Goal: Task Accomplishment & Management: Manage account settings

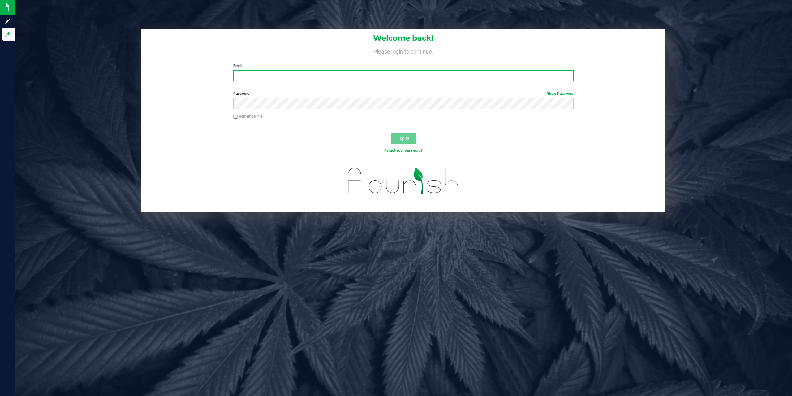
paste input "[EMAIL_ADDRESS][DOMAIN_NAME]"
type input "JRUMORE@LIVEPARALLEL.COM"
click at [391, 133] on button "Log In" at bounding box center [403, 138] width 25 height 11
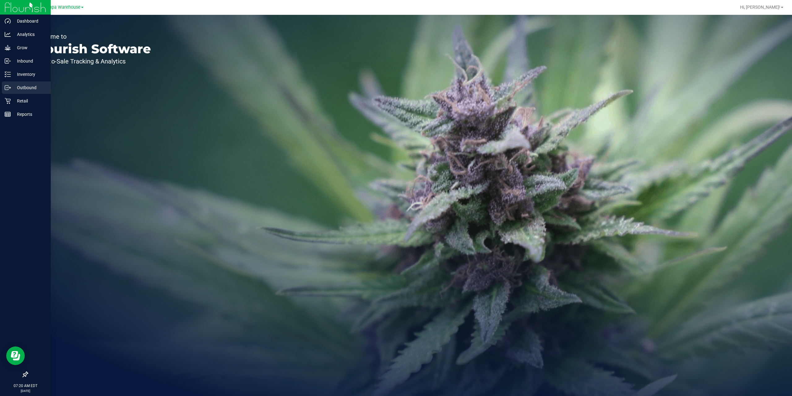
click at [11, 85] on p "Outbound" at bounding box center [29, 87] width 37 height 7
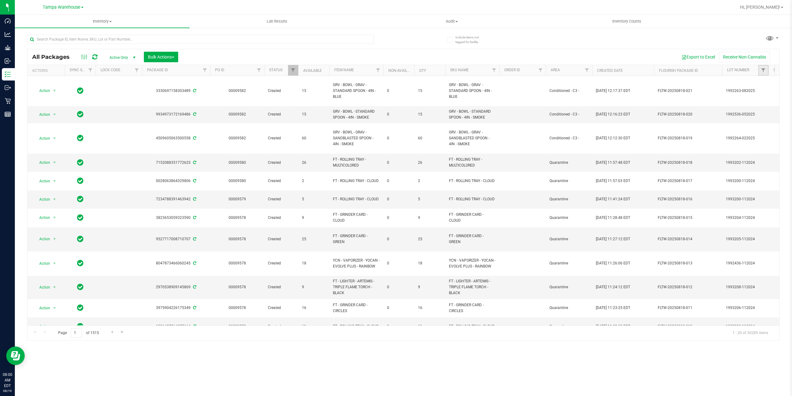
click at [760, 71] on link "Filter" at bounding box center [763, 70] width 10 height 11
type input "aug25grz01"
click at [748, 98] on span "W-AUG25GRZ01-0809" at bounding box center [753, 99] width 38 height 4
click at [731, 98] on input "W-AUG25GRZ01-0809" at bounding box center [729, 99] width 4 height 4
checkbox input "true"
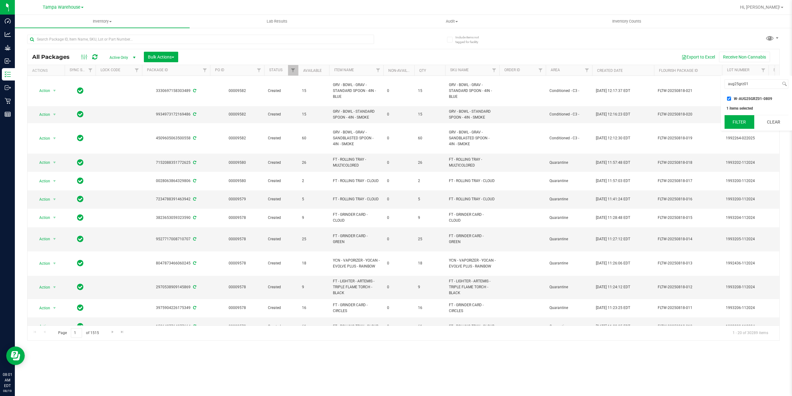
click at [750, 124] on button "Filter" at bounding box center [740, 122] width 30 height 14
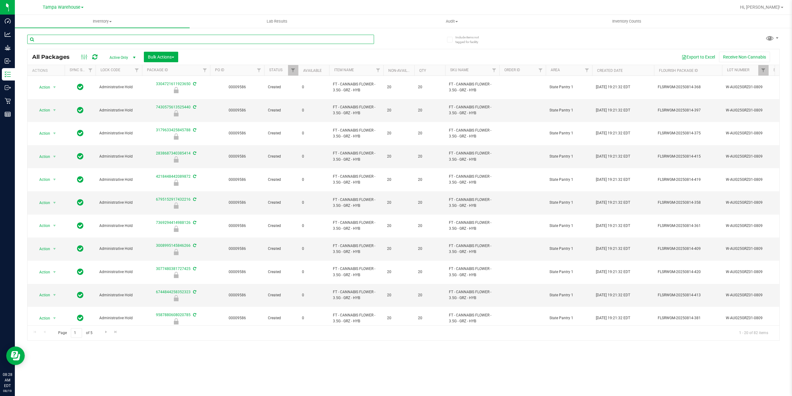
click at [131, 38] on input "text" at bounding box center [200, 39] width 347 height 9
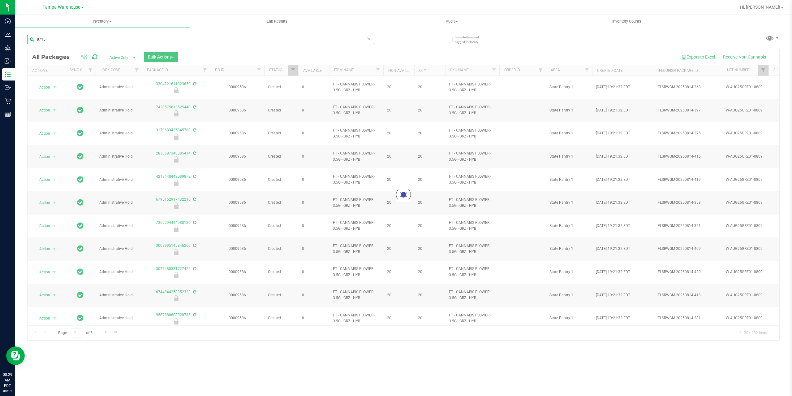
type input "8715"
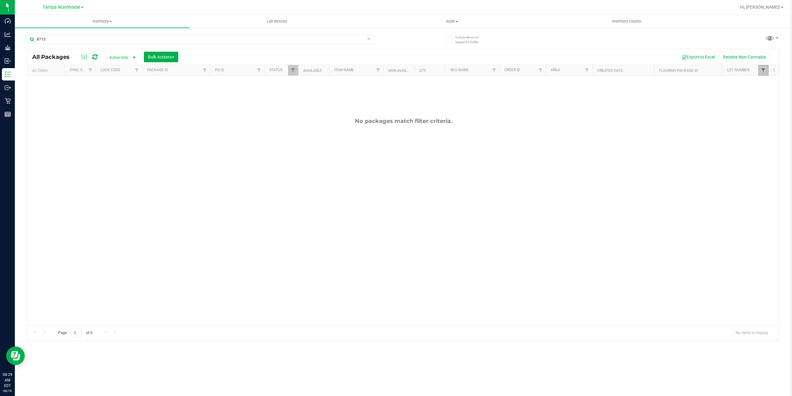
click at [762, 71] on span "Filter" at bounding box center [763, 70] width 5 height 5
click at [729, 99] on input "W-AUG25GRZ01-0809" at bounding box center [729, 99] width 4 height 4
click at [742, 123] on button "Filter" at bounding box center [740, 122] width 30 height 14
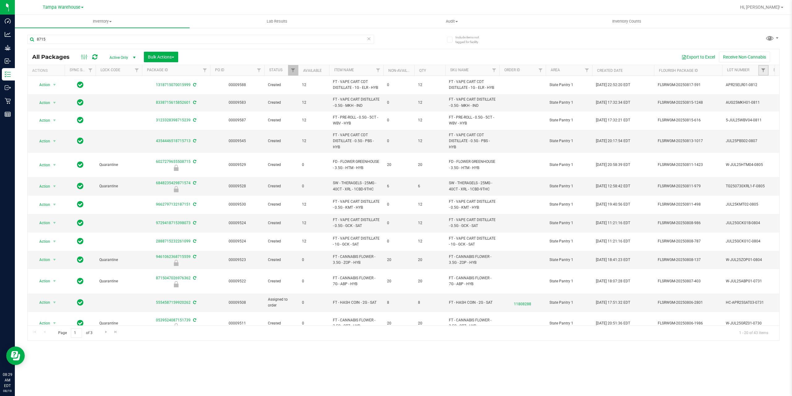
click at [760, 69] on link "Filter" at bounding box center [763, 70] width 10 height 11
click at [728, 100] on input "W-AUG25GRZ01-0809" at bounding box center [729, 99] width 4 height 4
checkbox input "true"
drag, startPoint x: 53, startPoint y: 40, endPoint x: 17, endPoint y: 39, distance: 35.6
click at [18, 39] on div "Include items not tagged for facility 8715 All Packages Active Only Active Only…" at bounding box center [403, 121] width 777 height 189
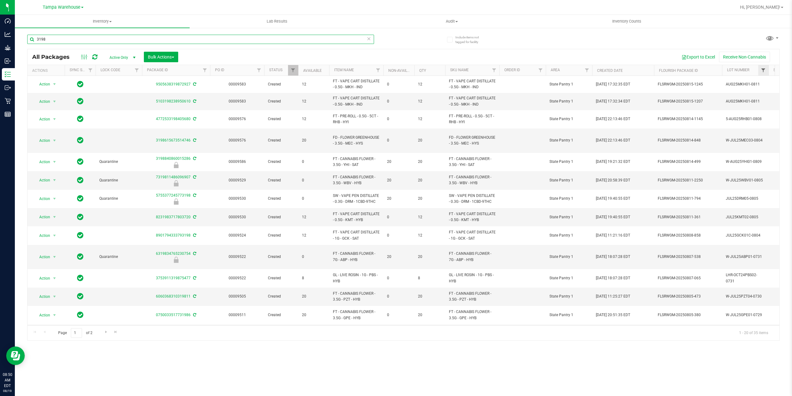
type input "3198"
click at [764, 71] on span "Filter" at bounding box center [763, 70] width 5 height 5
click at [729, 98] on input "W-AUG25GRZ01-0809" at bounding box center [729, 99] width 4 height 4
checkbox input "true"
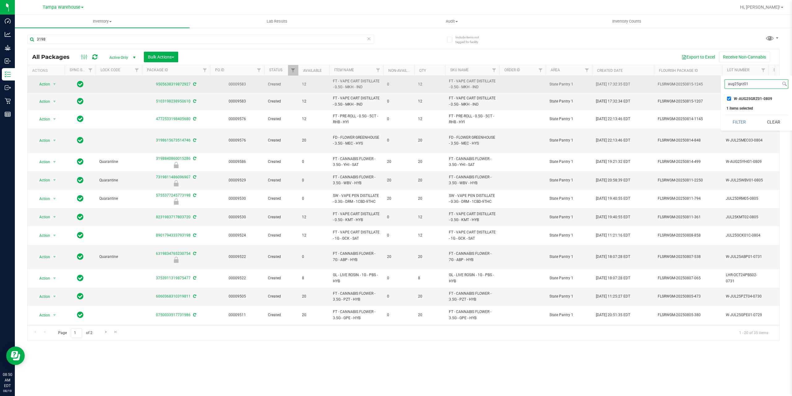
drag, startPoint x: 749, startPoint y: 82, endPoint x: 716, endPoint y: 80, distance: 32.8
click at [716, 80] on body "Dashboard Analytics Grow Inbound Inventory Outbound Retail Reports 08:50 AM EDT…" at bounding box center [396, 198] width 792 height 396
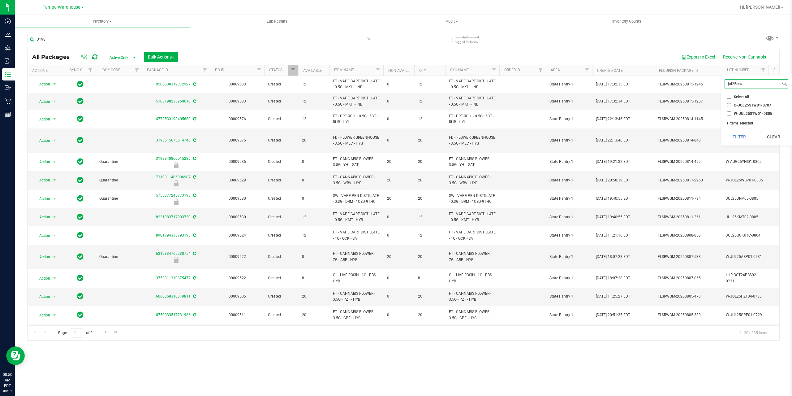
type input "jul25stw"
click at [730, 114] on input "W-JUL25STW01-0805" at bounding box center [729, 113] width 4 height 4
checkbox input "true"
click at [744, 84] on input "jul25stw" at bounding box center [753, 84] width 56 height 9
type input "j"
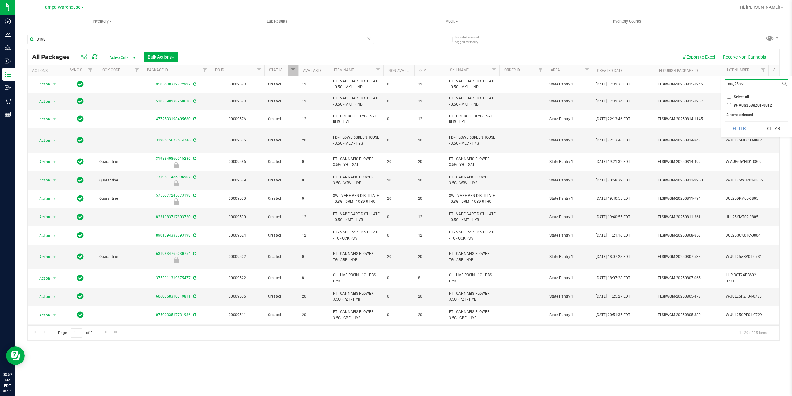
type input "aug25srz"
click at [729, 104] on input "W-AUG25SRZ01-0812" at bounding box center [729, 105] width 4 height 4
checkbox input "true"
click at [748, 84] on input "aug25srz" at bounding box center [753, 84] width 56 height 9
type input "a"
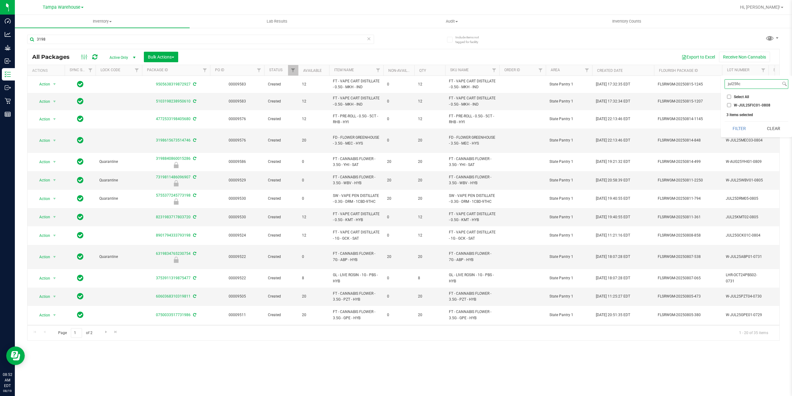
type input "jul25fic"
click at [738, 98] on span "Select All" at bounding box center [741, 97] width 15 height 4
click at [731, 98] on input "Select All" at bounding box center [729, 97] width 4 height 4
checkbox input "true"
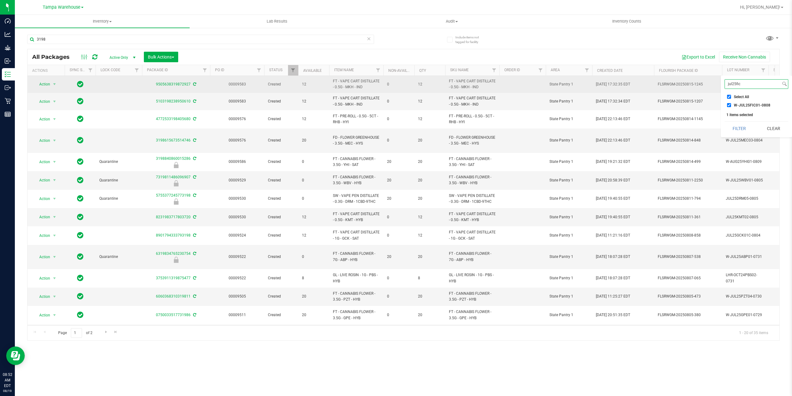
drag, startPoint x: 740, startPoint y: 83, endPoint x: 693, endPoint y: 83, distance: 47.3
click at [693, 83] on body "Dashboard Analytics Grow Inbound Inventory Outbound Retail Reports 08:52 AM EDT…" at bounding box center [396, 198] width 792 height 396
type input "[DATE]"
checkbox input "false"
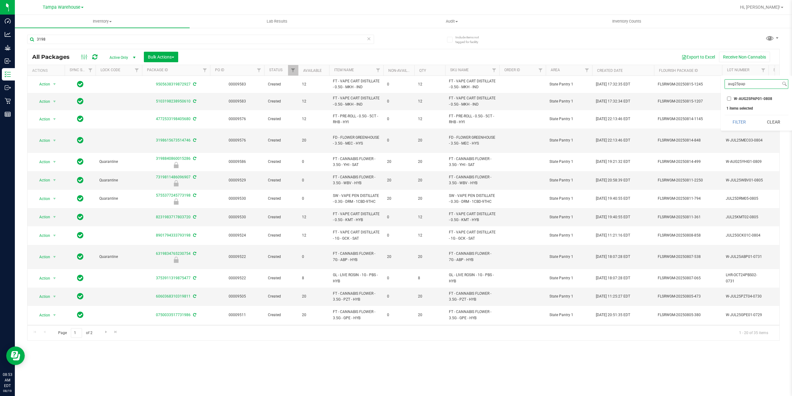
type input "aug25pap"
click at [749, 100] on span "W-AUG25PAP01-0808" at bounding box center [753, 99] width 38 height 4
click at [731, 100] on input "W-AUG25PAP01-0808" at bounding box center [729, 99] width 4 height 4
checkbox input "true"
click at [738, 122] on button "Filter" at bounding box center [740, 122] width 30 height 14
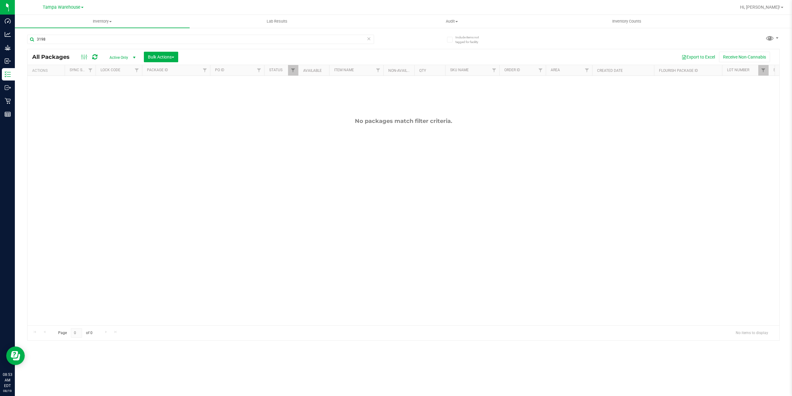
click at [127, 58] on span "Active Only" at bounding box center [121, 57] width 34 height 9
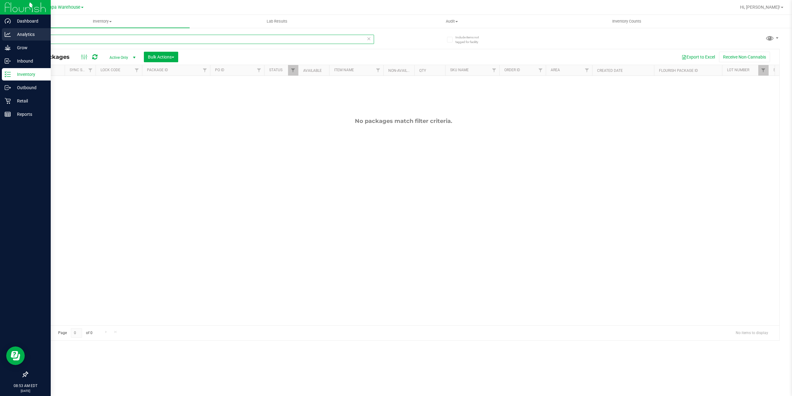
drag, startPoint x: 54, startPoint y: 39, endPoint x: 6, endPoint y: 36, distance: 48.7
click at [6, 36] on div "Dashboard Analytics Grow Inbound Inventory Outbound Retail Reports 08:53 AM EDT…" at bounding box center [396, 198] width 792 height 396
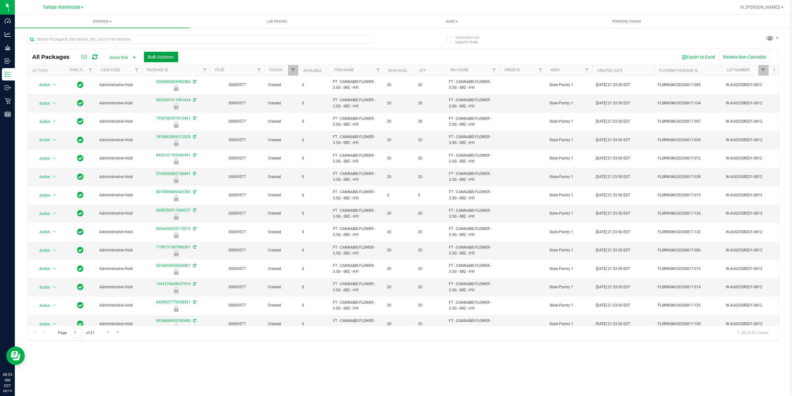
click at [166, 61] on button "Bulk Actions" at bounding box center [161, 57] width 34 height 11
click at [158, 117] on span "Lock/Unlock packages" at bounding box center [169, 116] width 42 height 5
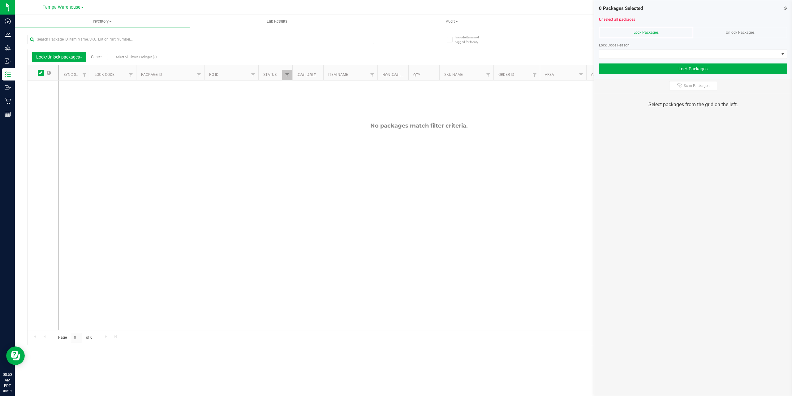
click at [724, 31] on div "Unlock Packages" at bounding box center [740, 32] width 94 height 11
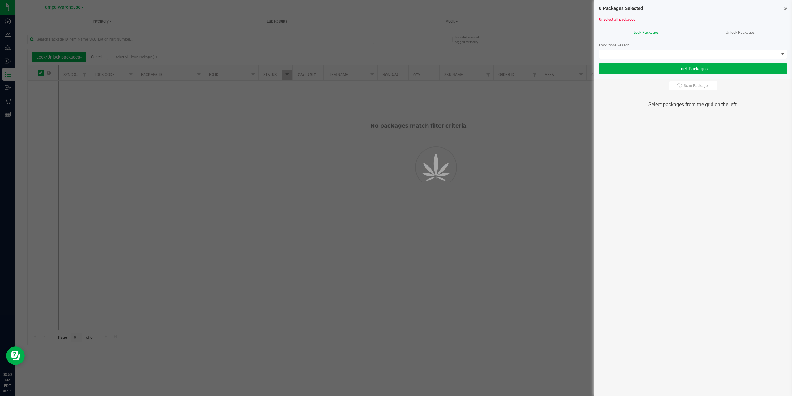
click at [724, 31] on div "Unlock Packages" at bounding box center [740, 32] width 94 height 11
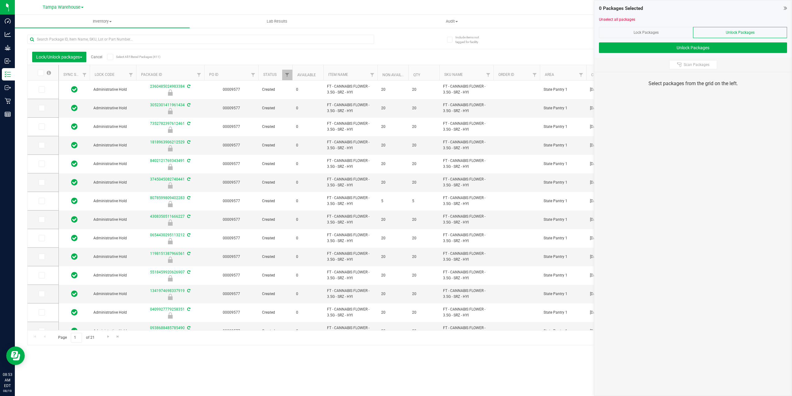
click at [110, 57] on icon at bounding box center [110, 57] width 4 height 0
click at [0, 0] on input "Select All Filtered Packages (411)" at bounding box center [0, 0] width 0 height 0
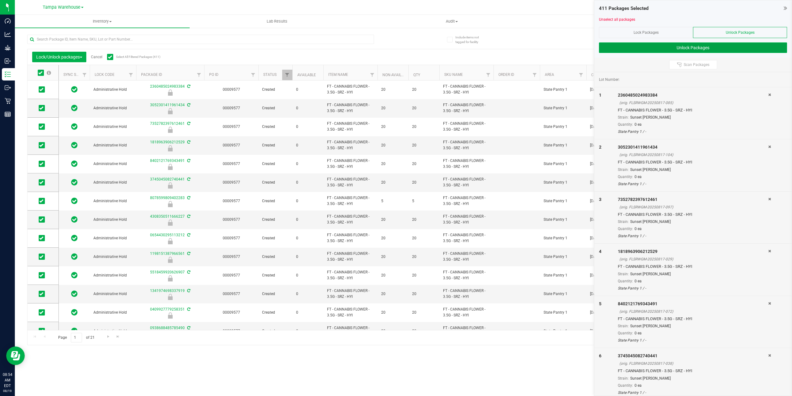
click at [702, 48] on button "Unlock Packages" at bounding box center [693, 47] width 188 height 11
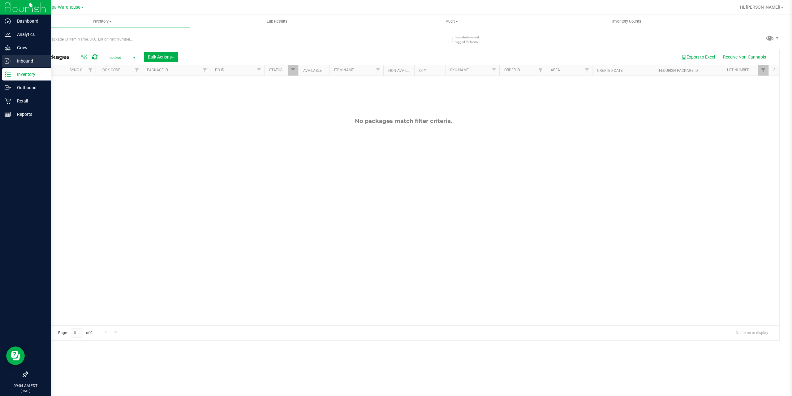
click at [10, 62] on icon at bounding box center [8, 61] width 6 height 6
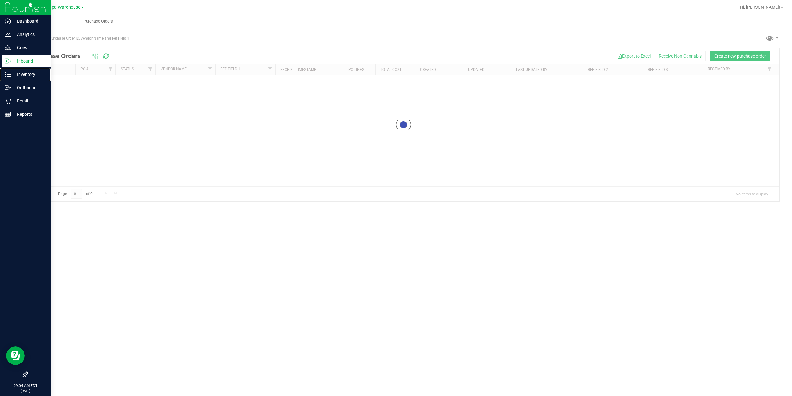
click at [14, 78] on p "Inventory" at bounding box center [29, 74] width 37 height 7
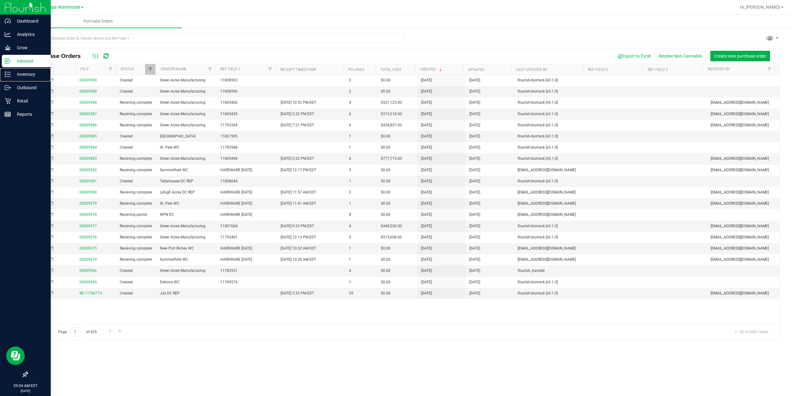
click at [14, 78] on p "Inventory" at bounding box center [29, 74] width 37 height 7
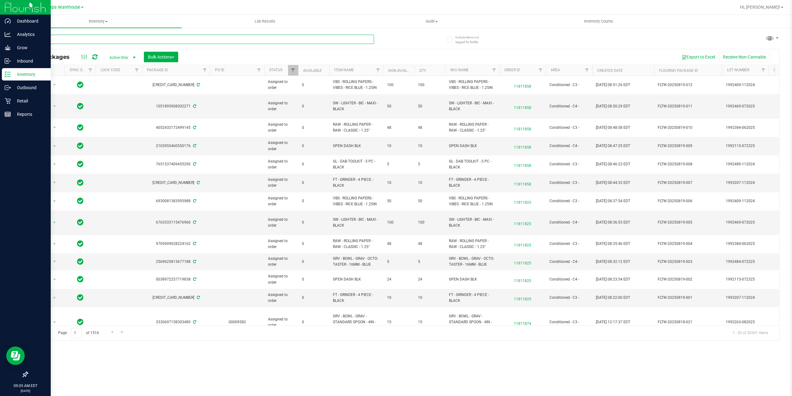
click at [202, 40] on input "text" at bounding box center [200, 39] width 347 height 9
click at [378, 72] on span "Filter" at bounding box center [378, 70] width 5 height 5
type input "HASH COI"
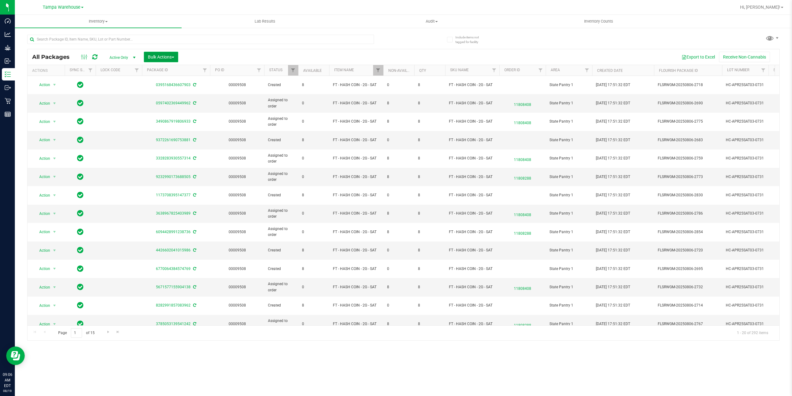
click at [161, 58] on span "Bulk Actions" at bounding box center [161, 56] width 26 height 5
click at [167, 116] on span "Lock/Unlock packages" at bounding box center [169, 116] width 42 height 5
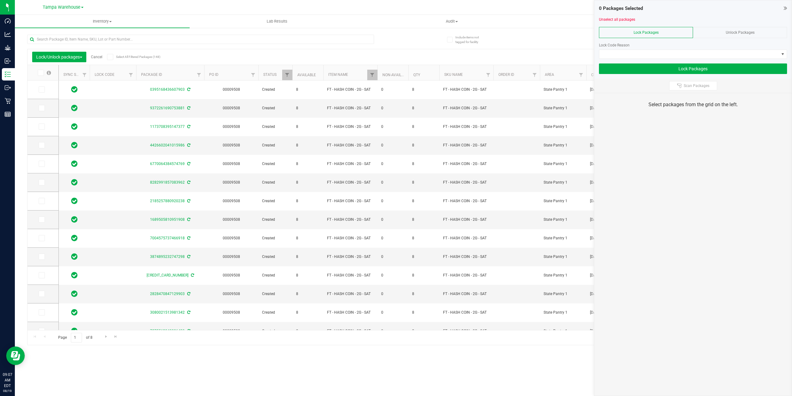
click at [724, 31] on div "Unlock Packages" at bounding box center [740, 32] width 94 height 11
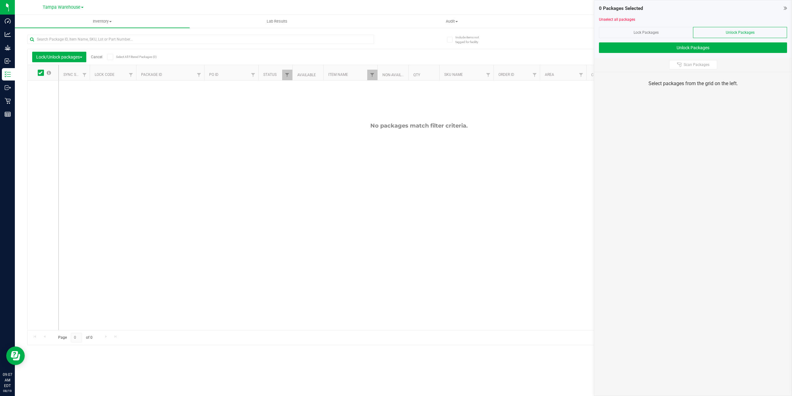
click at [660, 31] on div "Lock Packages" at bounding box center [646, 32] width 94 height 11
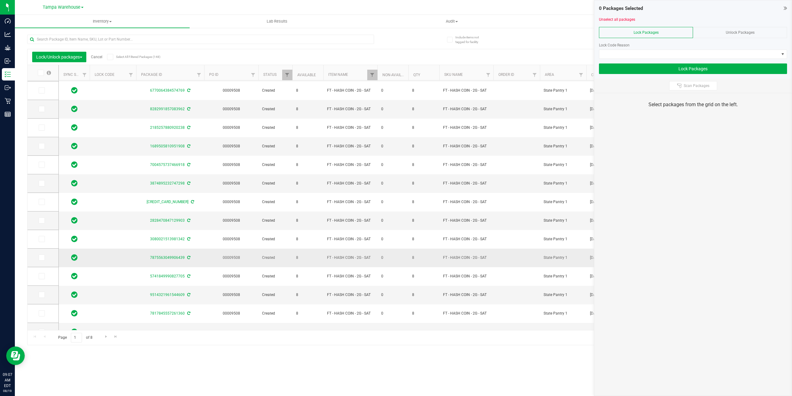
scroll to position [122, 0]
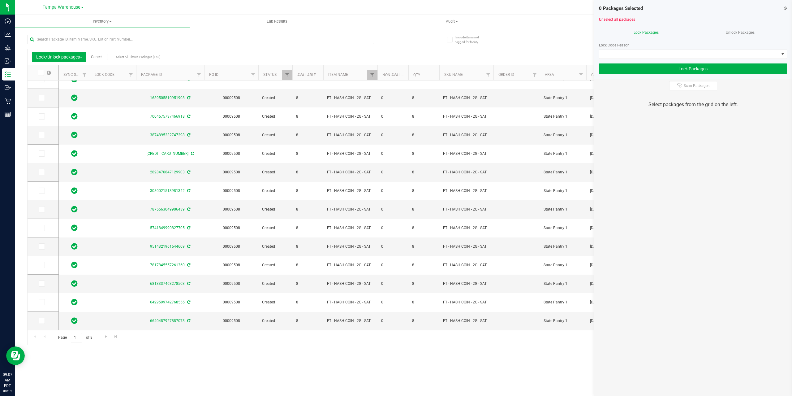
click at [110, 57] on icon at bounding box center [110, 57] width 4 height 0
click at [0, 0] on input "Select All Filtered Packages (148)" at bounding box center [0, 0] width 0 height 0
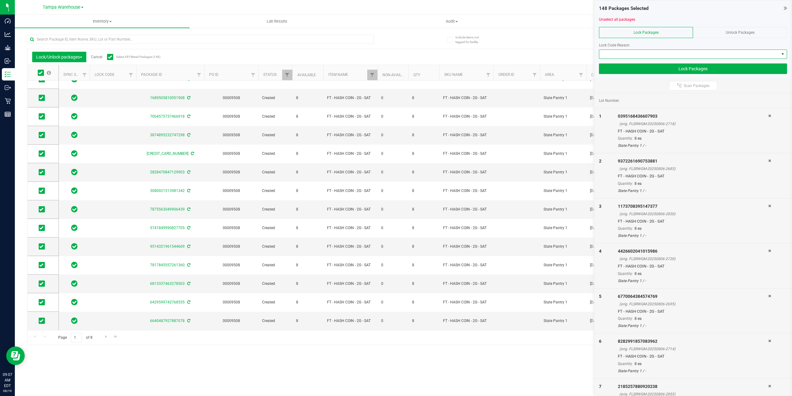
click at [682, 54] on span at bounding box center [689, 54] width 180 height 9
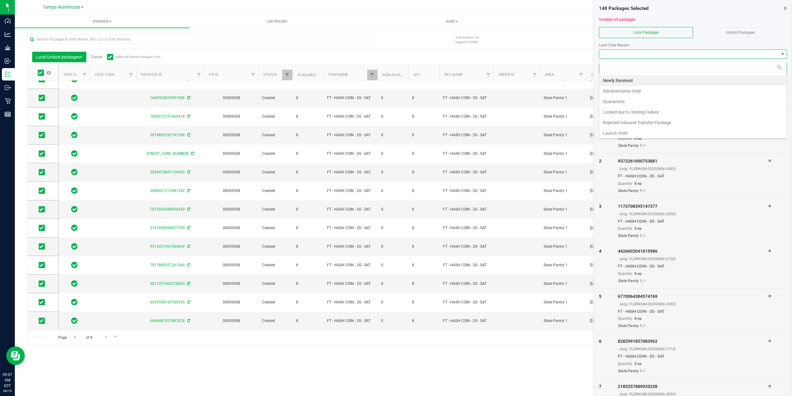
scroll to position [9, 188]
click at [616, 100] on li "Quarantine" at bounding box center [692, 101] width 187 height 11
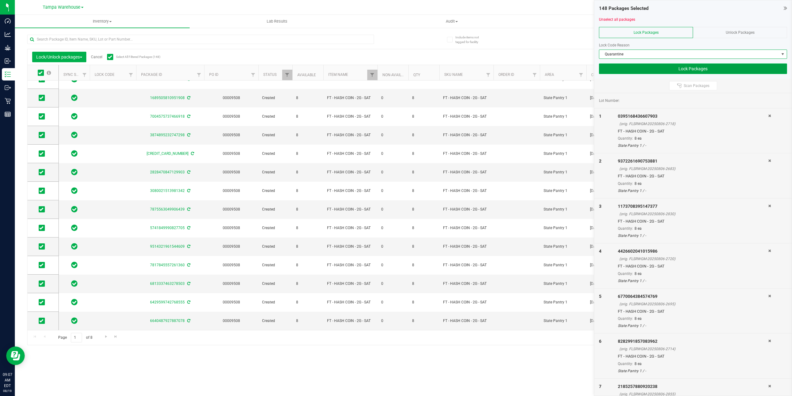
click at [639, 67] on button "Lock Packages" at bounding box center [693, 68] width 188 height 11
